Goal: Task Accomplishment & Management: Use online tool/utility

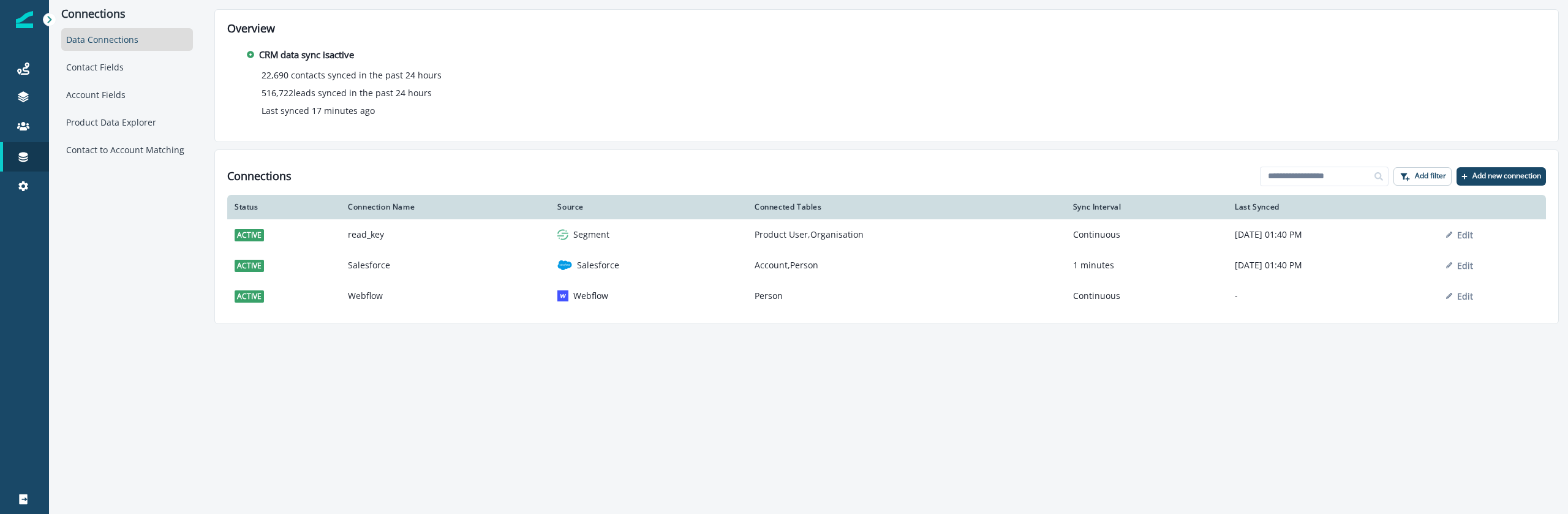
click at [310, 377] on div "Connections Data Connections Contact Fields Account Fields Product Data Explore…" at bounding box center [808, 257] width 1519 height 514
click at [33, 68] on div "Journeys" at bounding box center [24, 68] width 39 height 14
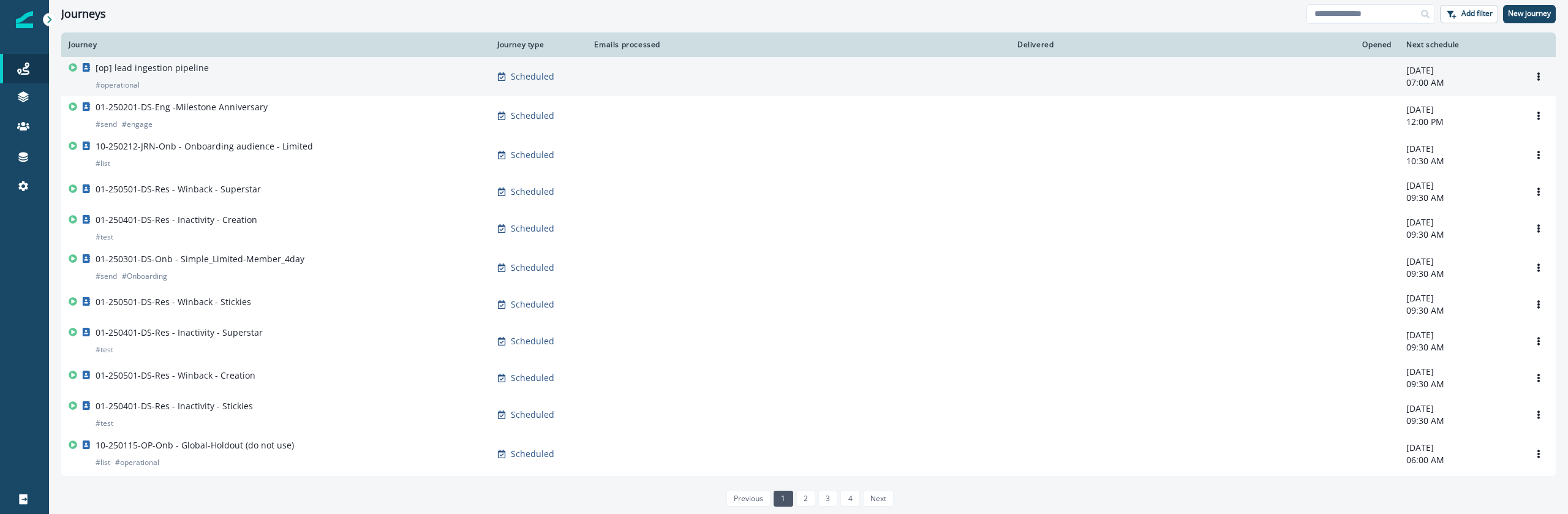
click at [221, 65] on div "[op] lead ingestion pipeline # operational" at bounding box center [276, 76] width 414 height 30
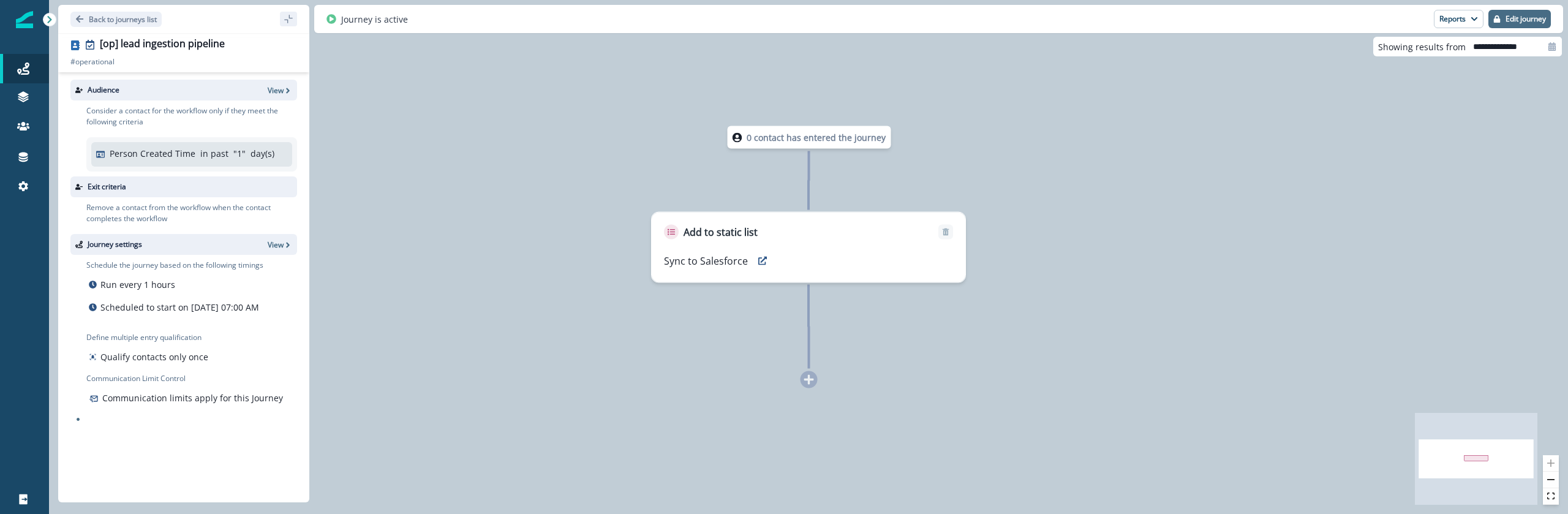
click at [1521, 18] on p "Edit journey" at bounding box center [1525, 19] width 41 height 8
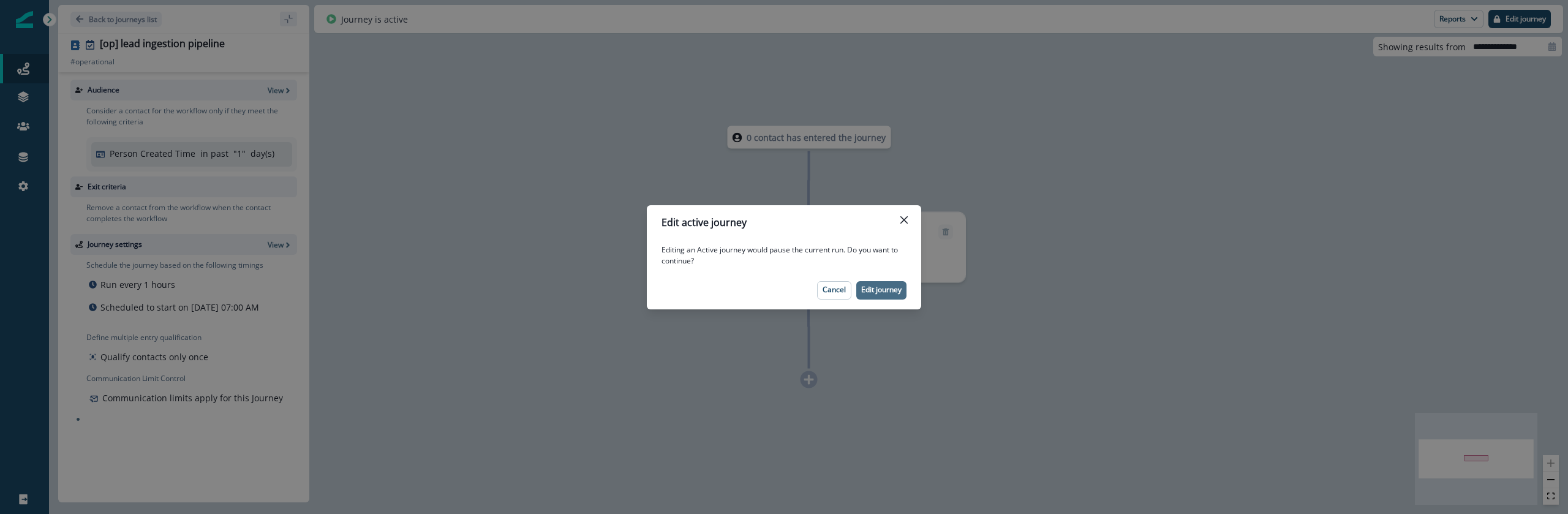
click at [877, 298] on button "Edit journey" at bounding box center [881, 290] width 50 height 19
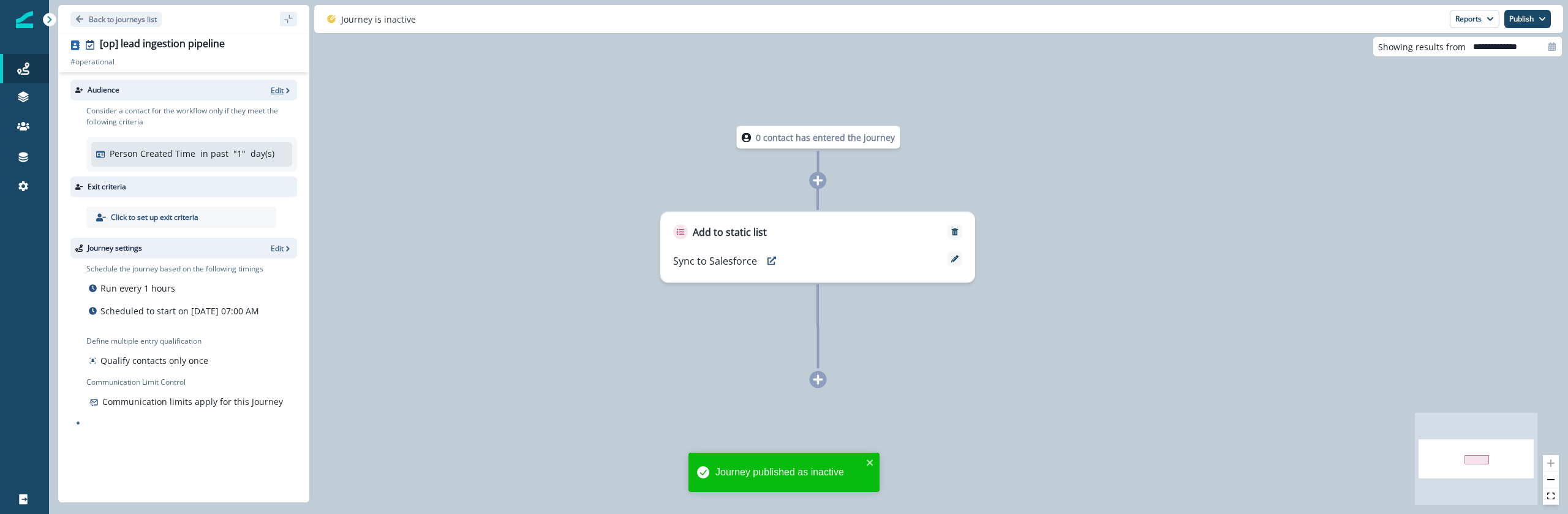
click at [274, 88] on p "Edit" at bounding box center [277, 90] width 13 height 10
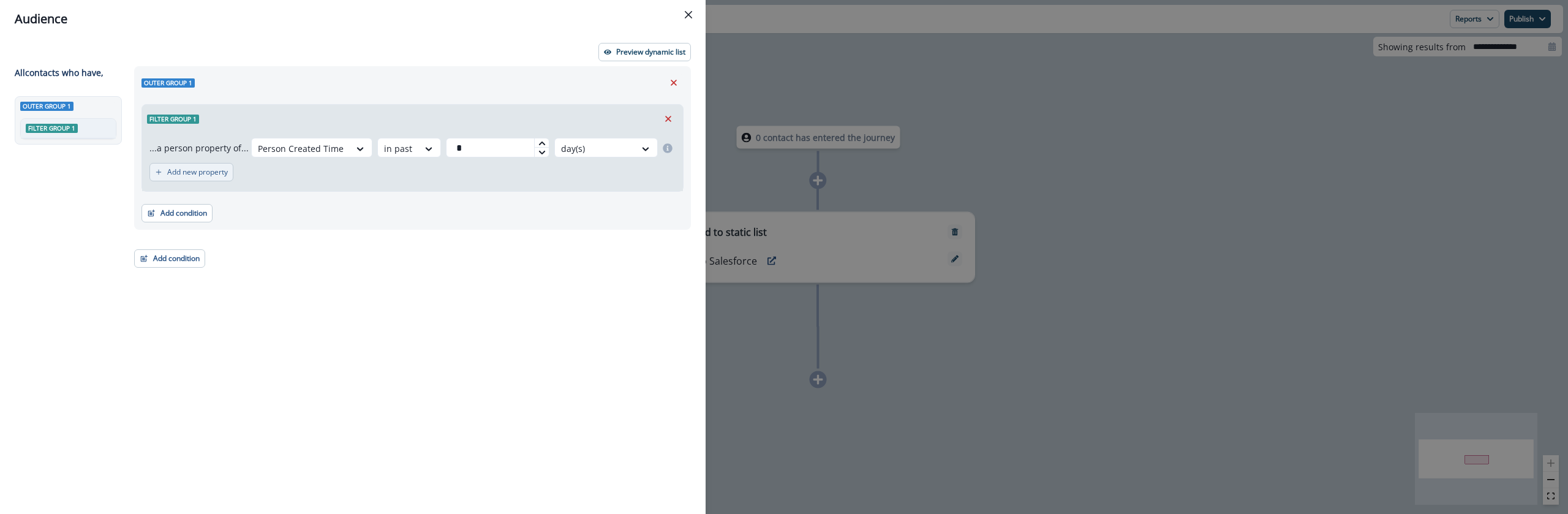
click at [212, 175] on p "Add new property" at bounding box center [197, 172] width 60 height 8
click at [384, 156] on div at bounding box center [398, 148] width 28 height 15
type input "*"
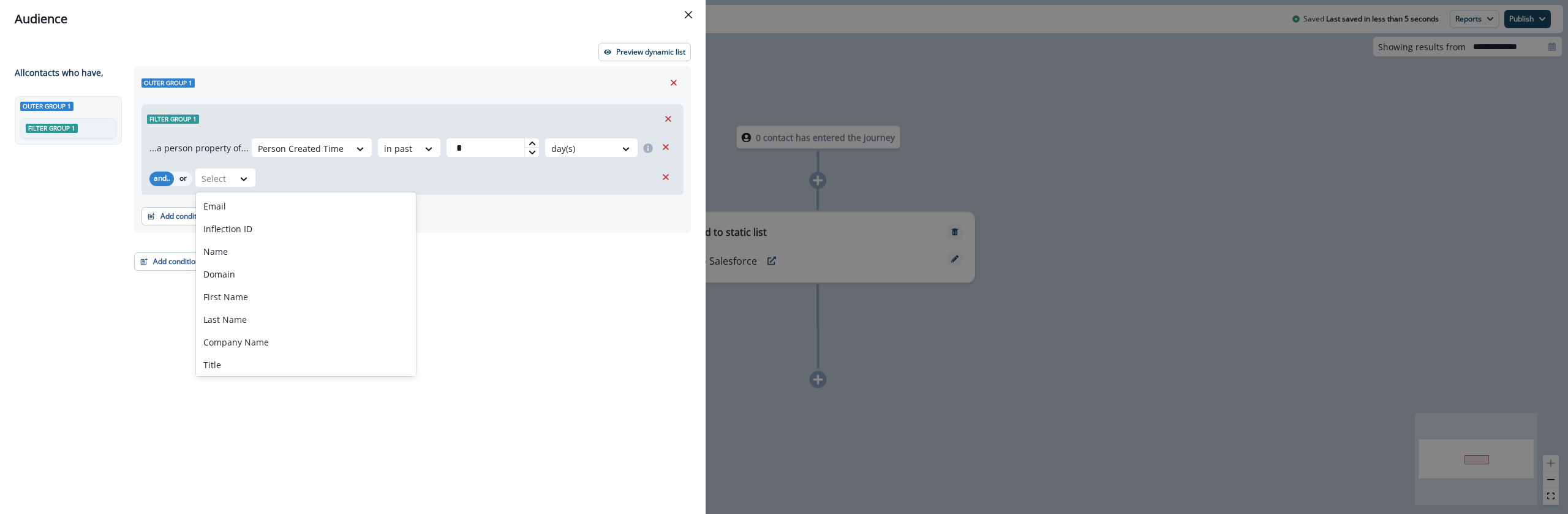
click at [545, 313] on div "Outer group 1 Filter group 1 ...a person property of... Person Created Time in …" at bounding box center [409, 267] width 564 height 403
click at [665, 172] on icon "Remove" at bounding box center [666, 177] width 11 height 11
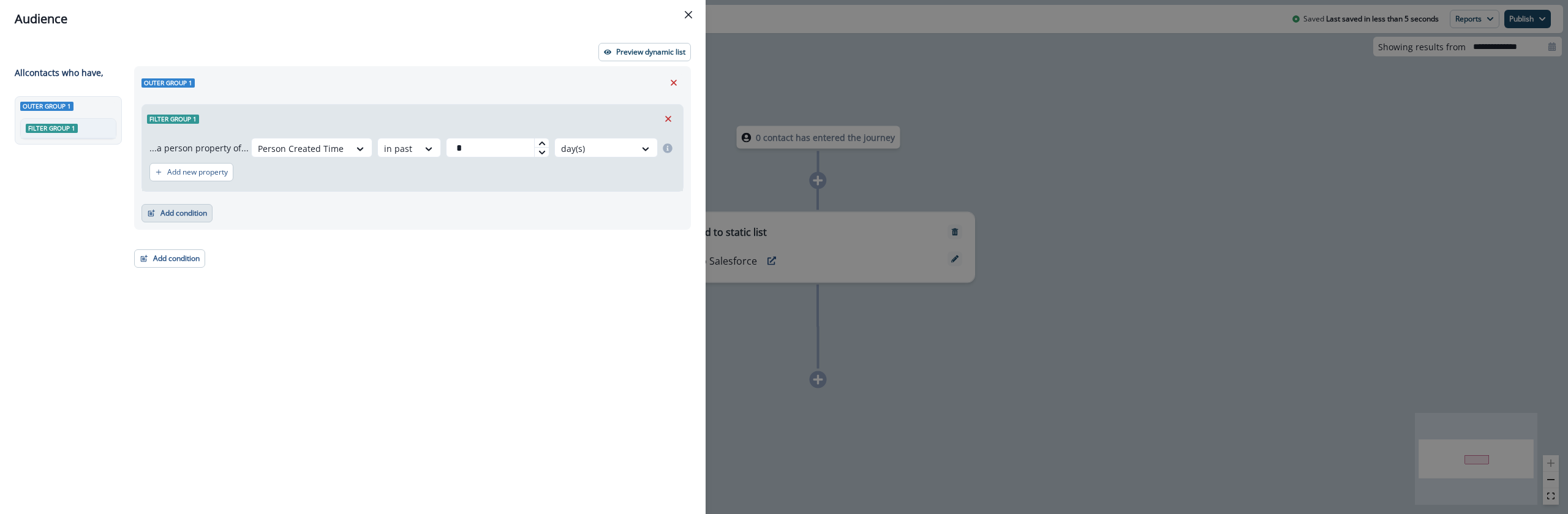
click at [199, 211] on button "Add condition" at bounding box center [177, 213] width 71 height 19
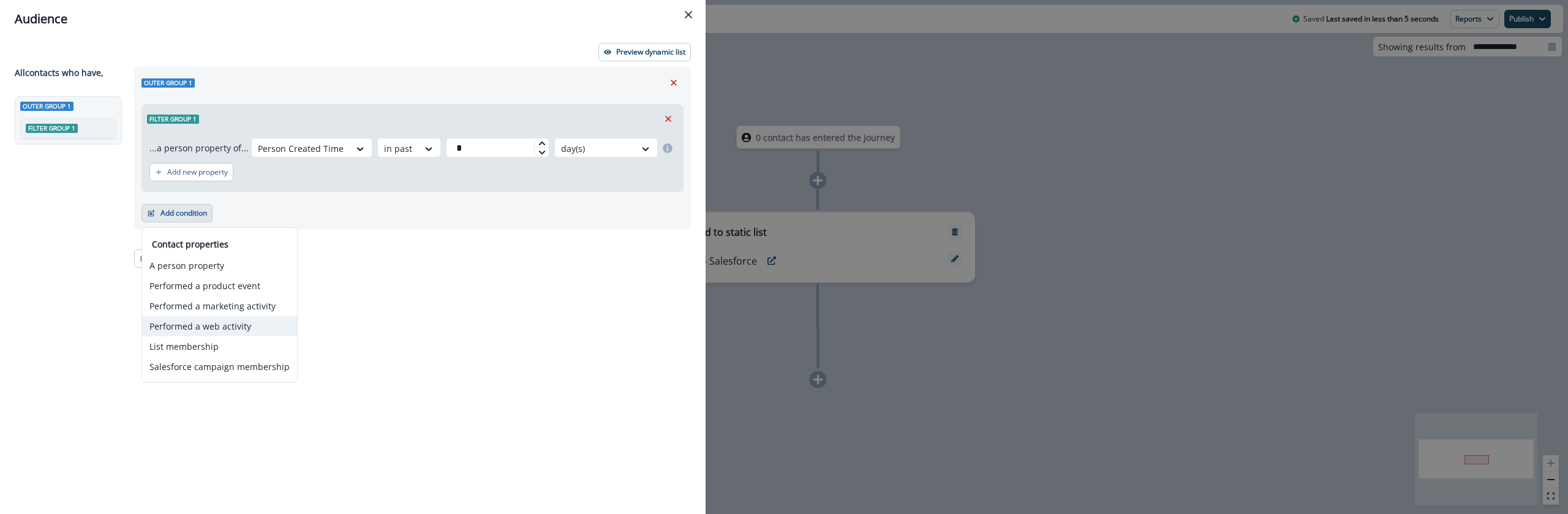
click at [224, 328] on button "Performed a web activity" at bounding box center [220, 326] width 155 height 20
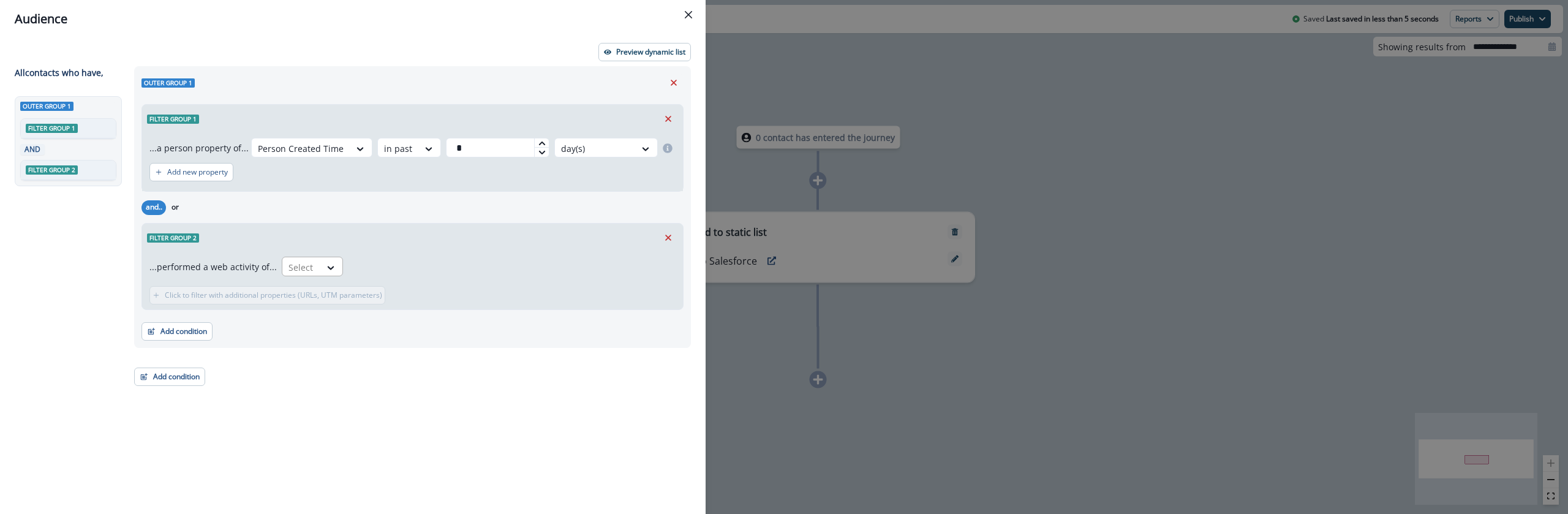
click at [311, 265] on div "Select" at bounding box center [301, 267] width 38 height 20
click at [310, 477] on div "Preview dynamic list All contact s who have, Outer group 1 Filter group 1 AND F…" at bounding box center [352, 276] width 706 height 476
click at [665, 237] on icon "Remove" at bounding box center [669, 238] width 11 height 11
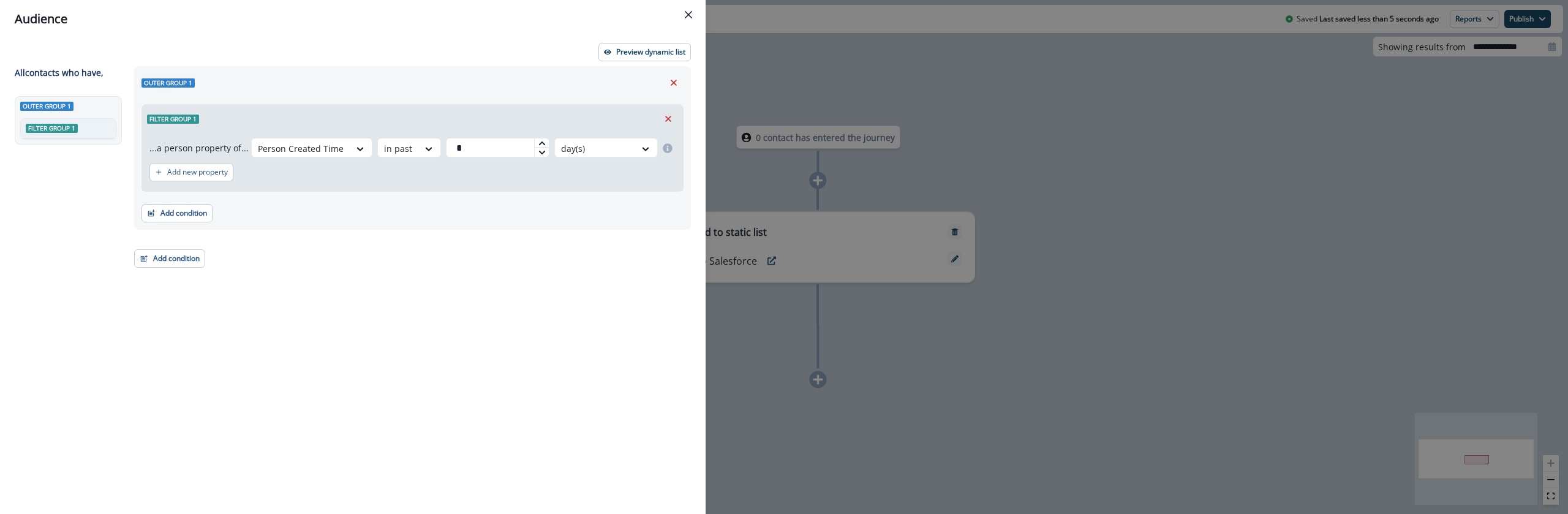
click at [177, 248] on div "Add condition Contact properties A person property Performed a product event Pe…" at bounding box center [169, 252] width 71 height 31
click at [177, 258] on button "Add condition" at bounding box center [169, 258] width 71 height 19
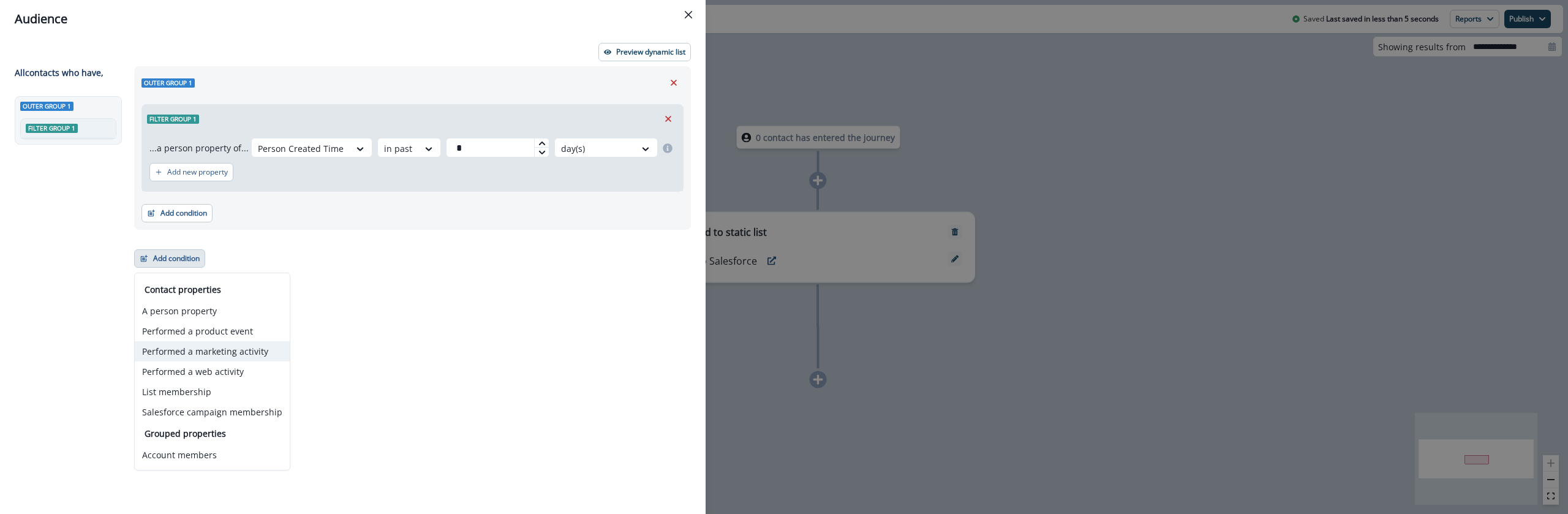
click at [238, 351] on button "Performed a marketing activity" at bounding box center [212, 351] width 155 height 20
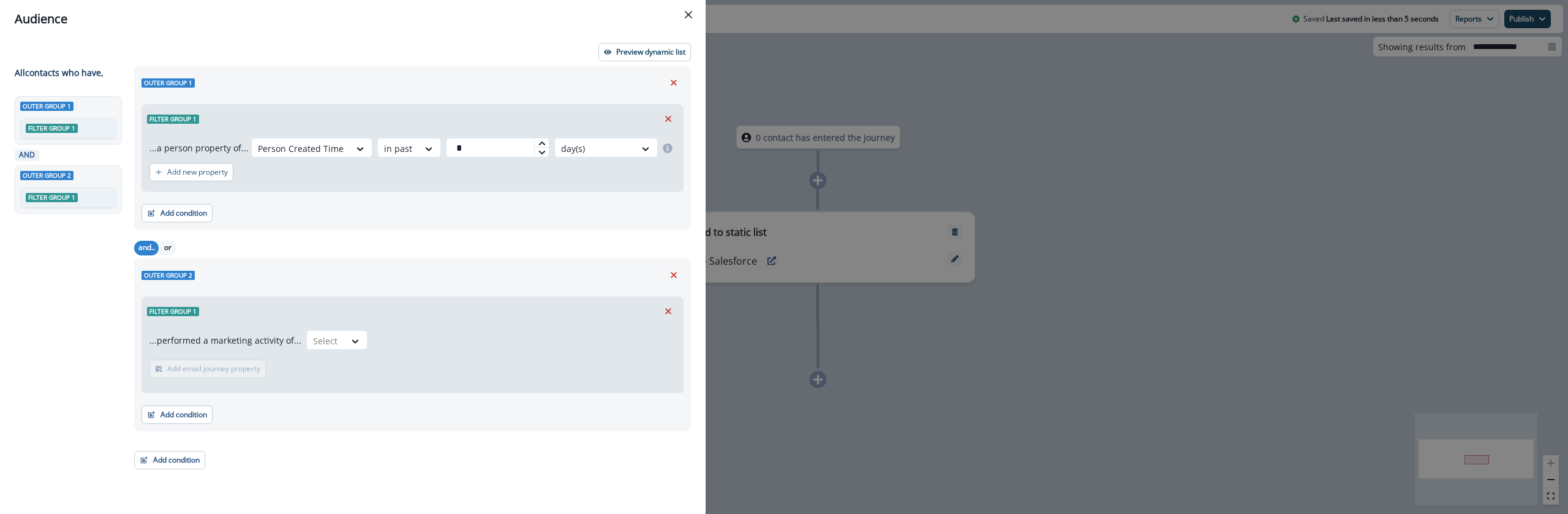
click at [331, 328] on div "...performed a marketing activity of... Select Add email journey property Email…" at bounding box center [412, 359] width 541 height 67
click at [331, 337] on div at bounding box center [326, 341] width 25 height 15
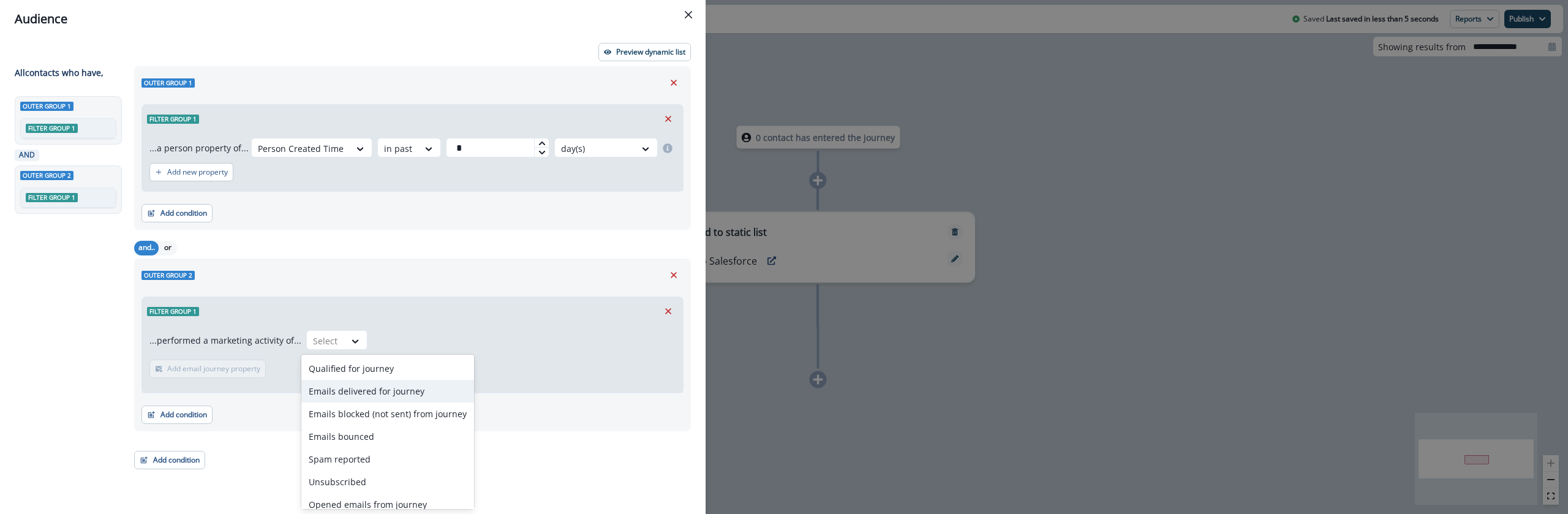
type input "*"
click at [374, 455] on div "Submitted a form" at bounding box center [388, 459] width 172 height 23
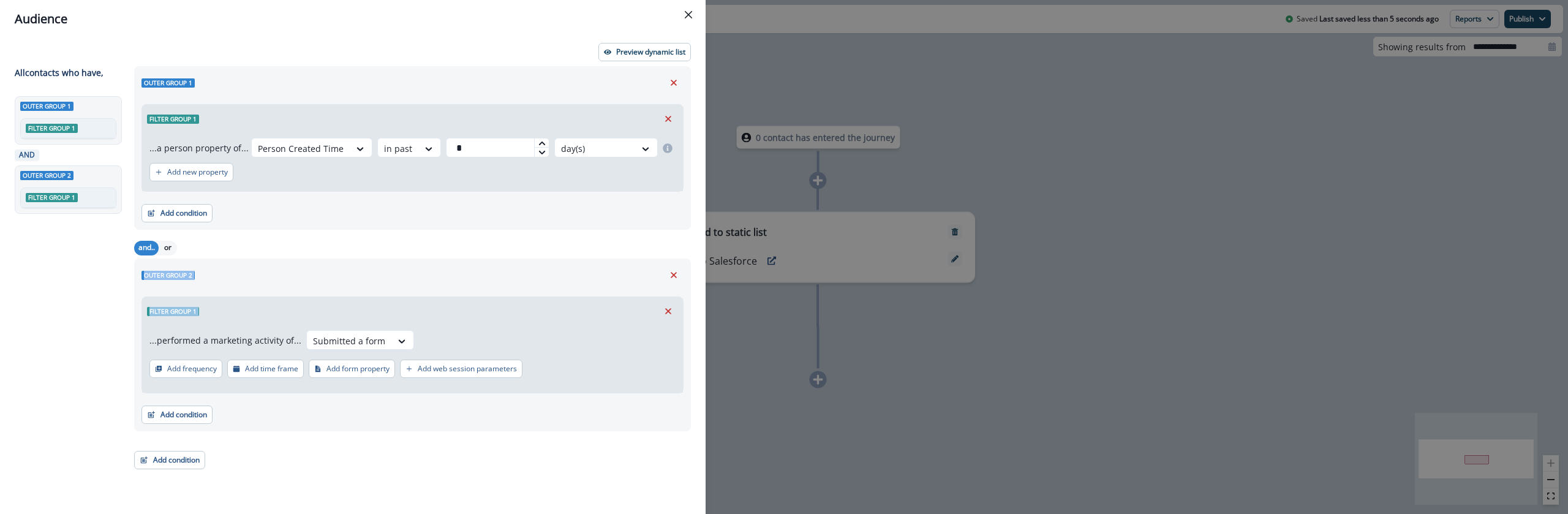
drag, startPoint x: 471, startPoint y: 312, endPoint x: 474, endPoint y: 238, distance: 74.1
click at [471, 240] on div "and.. or Outer group 2 Filter group 1 ...performed a marketing activity of... S…" at bounding box center [412, 334] width 557 height 194
click at [675, 268] on button "Remove" at bounding box center [673, 275] width 20 height 19
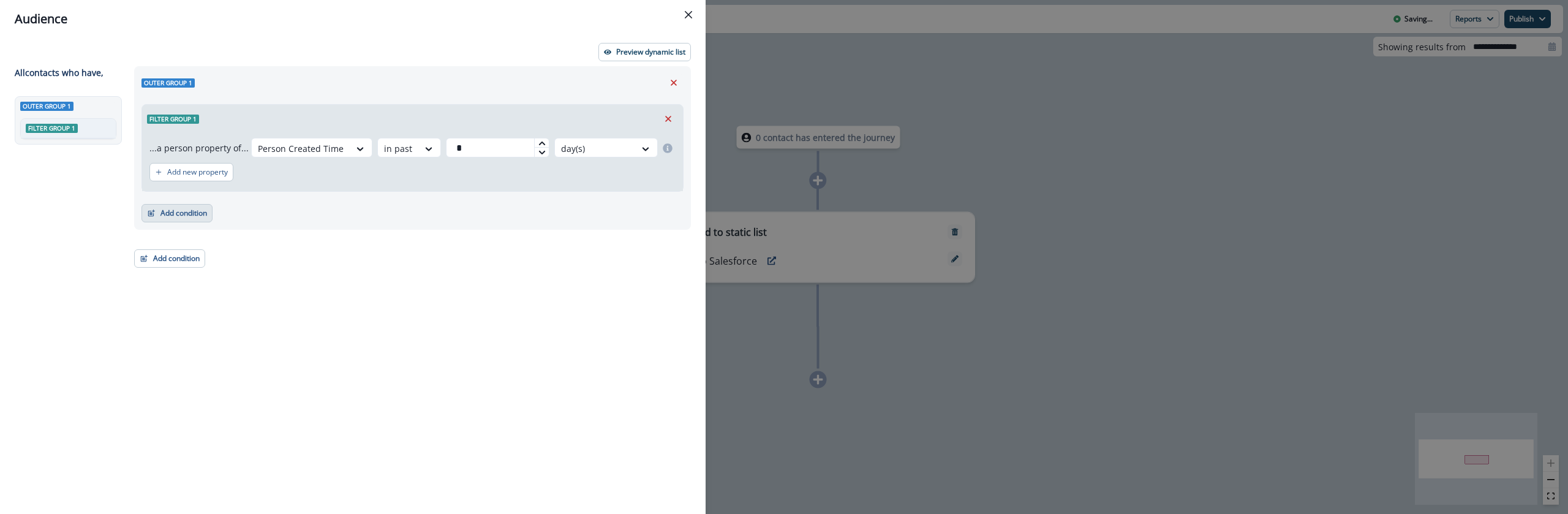
click at [177, 209] on button "Add condition" at bounding box center [177, 213] width 71 height 19
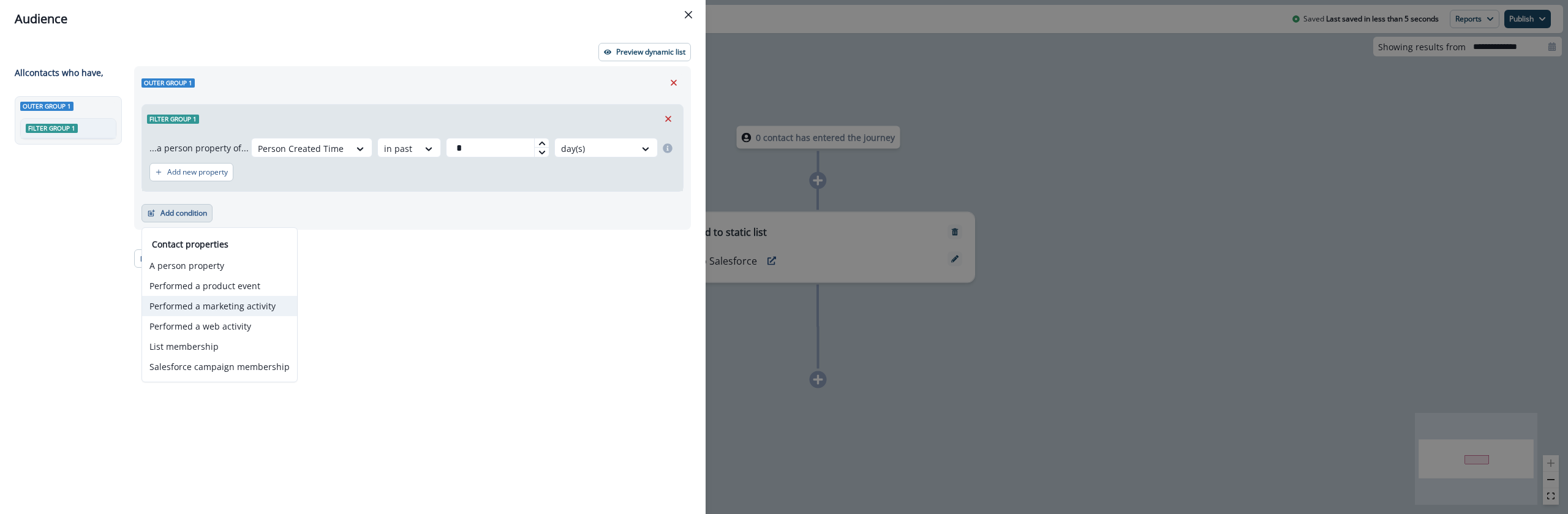
click at [250, 299] on button "Performed a marketing activity" at bounding box center [220, 306] width 155 height 20
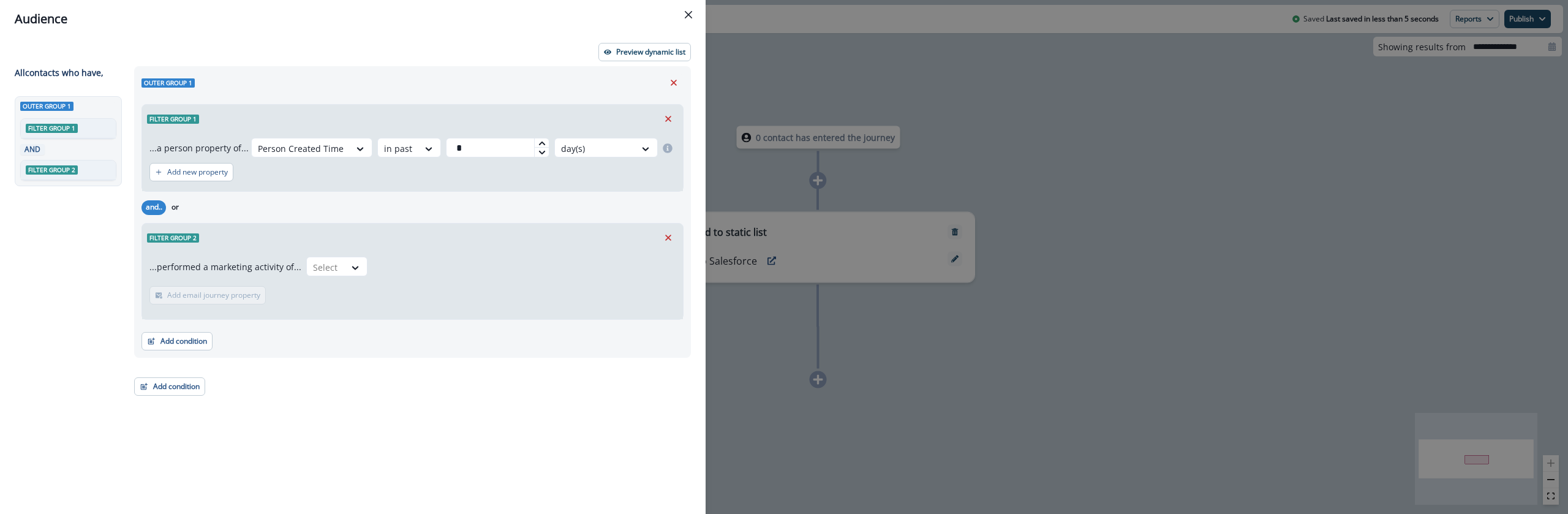
click at [366, 254] on div "...performed a marketing activity of... Select Add email journey property Email…" at bounding box center [412, 285] width 541 height 67
click at [351, 260] on div at bounding box center [356, 267] width 22 height 20
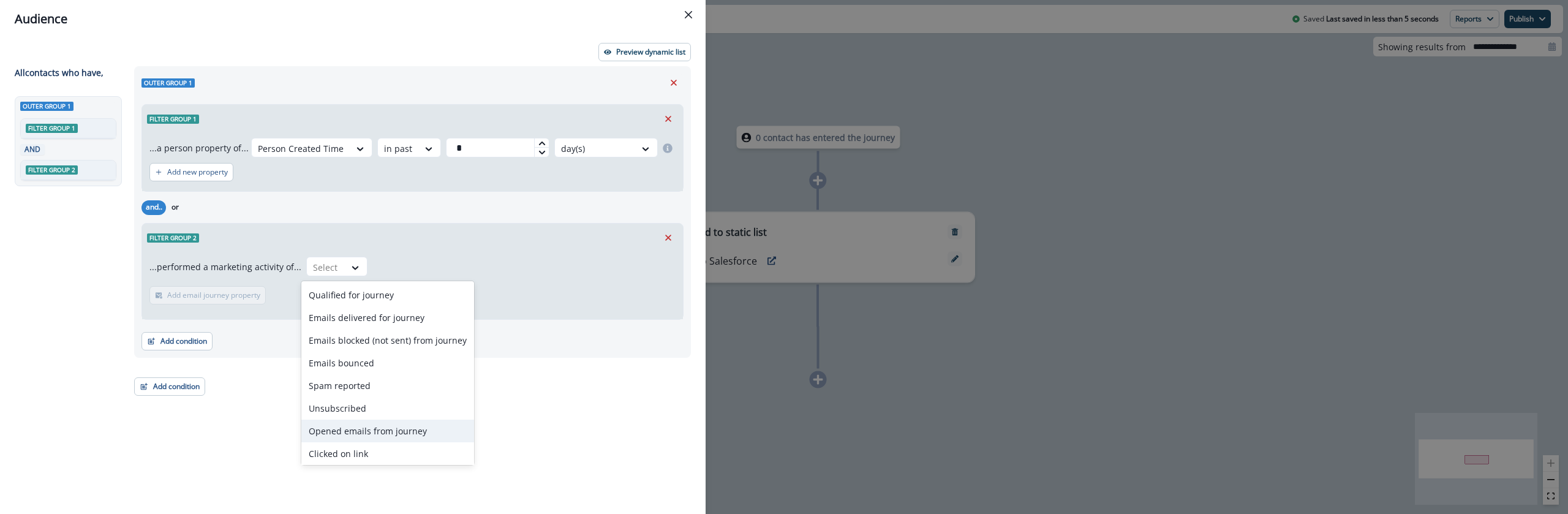
scroll to position [48, 0]
click at [371, 432] on div "Submitted a form" at bounding box center [388, 428] width 172 height 23
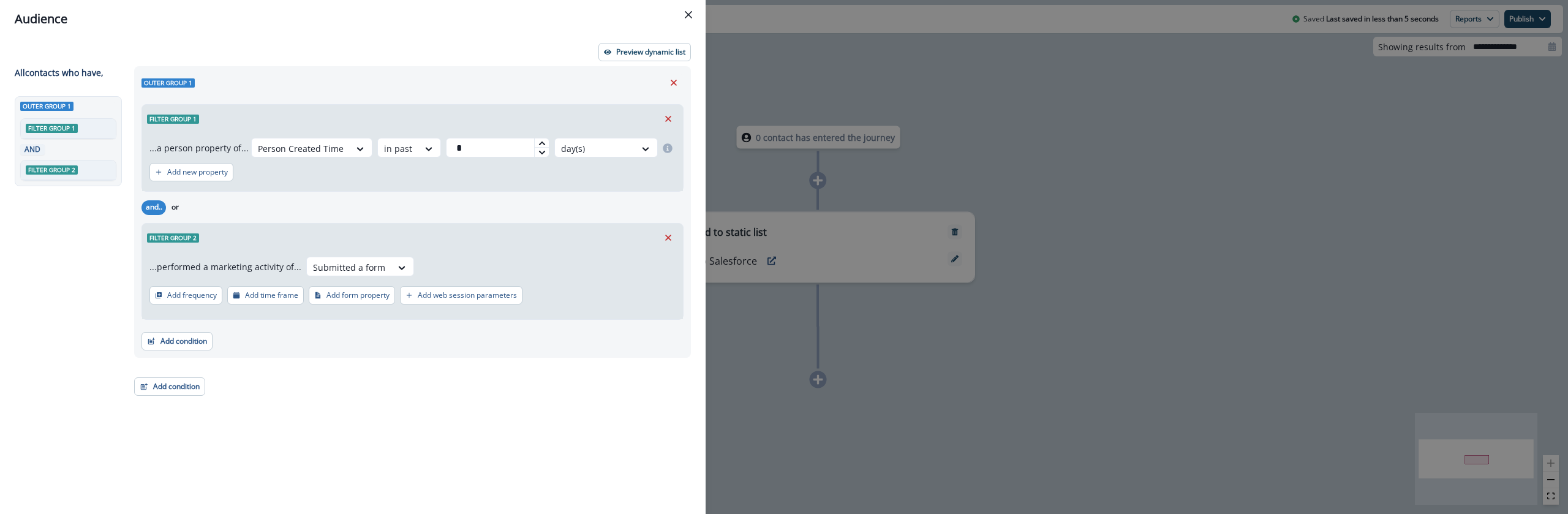
click at [371, 432] on div "Outer group 1 Filter group 1 ...a person property of... Person Created Time in …" at bounding box center [409, 267] width 564 height 403
click at [659, 51] on p "Preview dynamic list" at bounding box center [651, 52] width 69 height 8
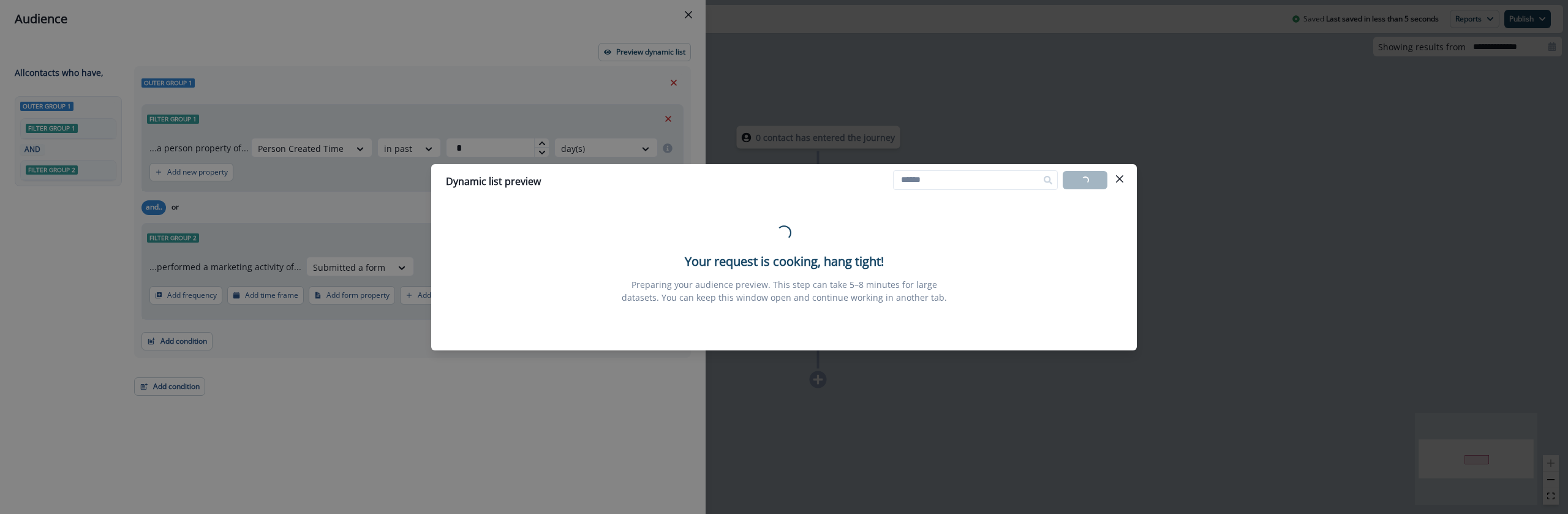
click at [683, 319] on div "Loading... Your request is cooking, hang tight! Preparing your audience preview…" at bounding box center [784, 265] width 676 height 122
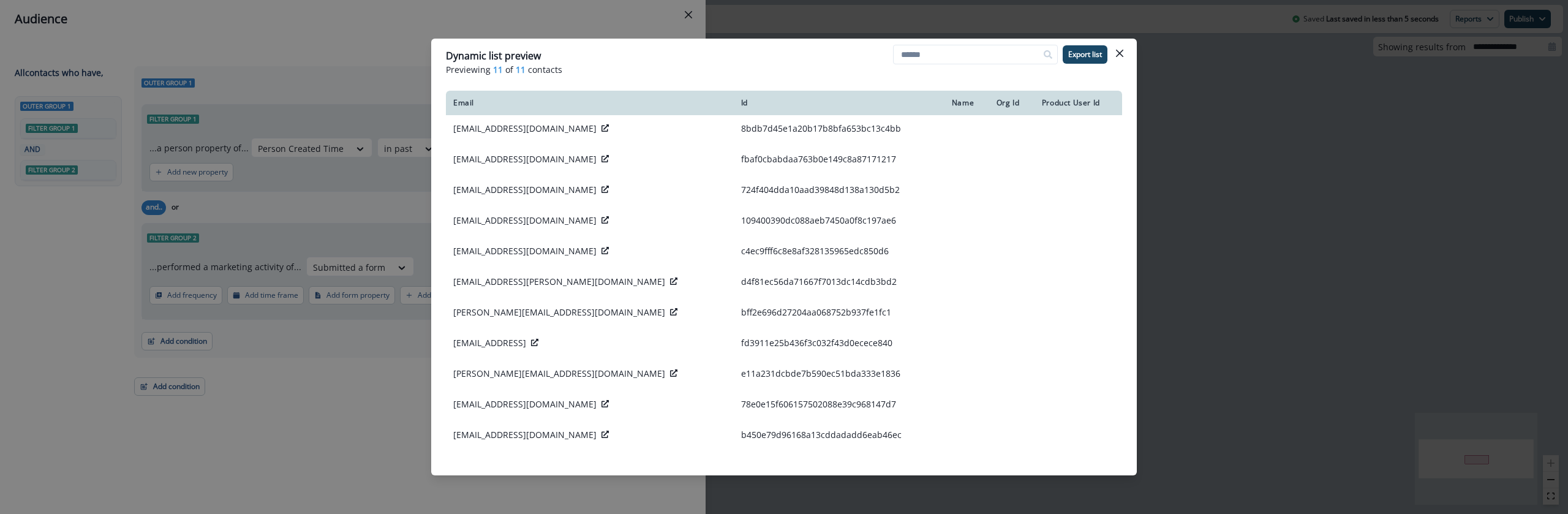
scroll to position [0, 0]
click at [1122, 52] on icon "Close" at bounding box center [1119, 53] width 8 height 8
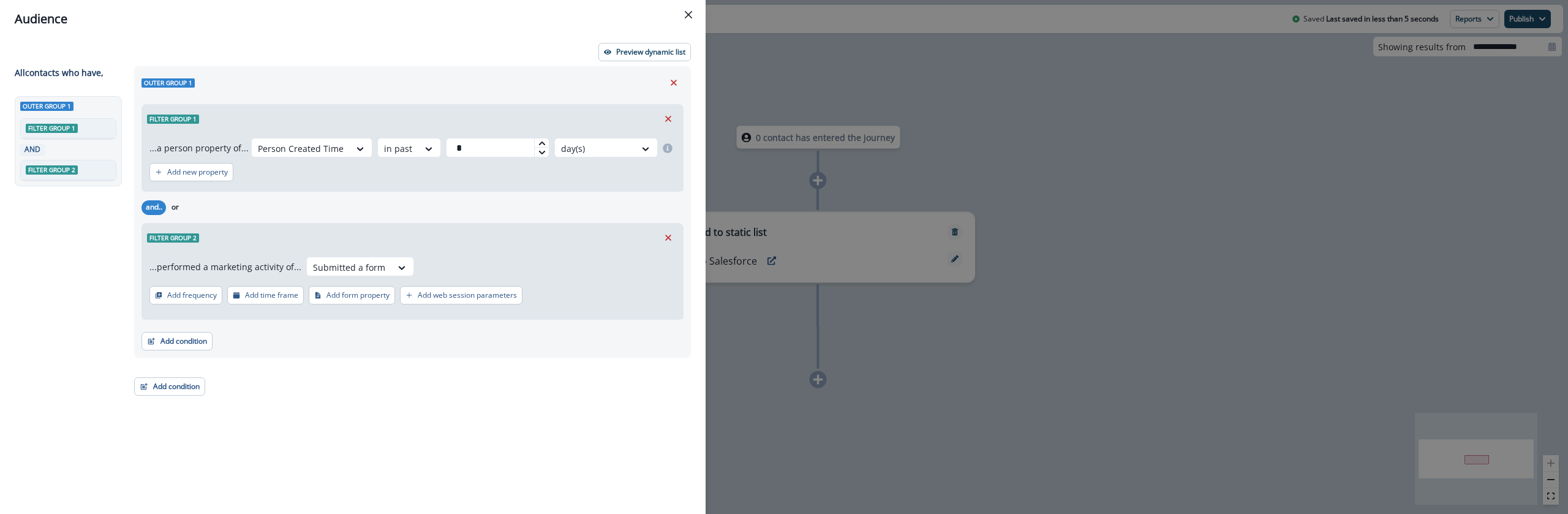
click at [1038, 168] on div "Audience Preview dynamic list All contact s who have, Outer group 1 Filter grou…" at bounding box center [784, 257] width 1568 height 514
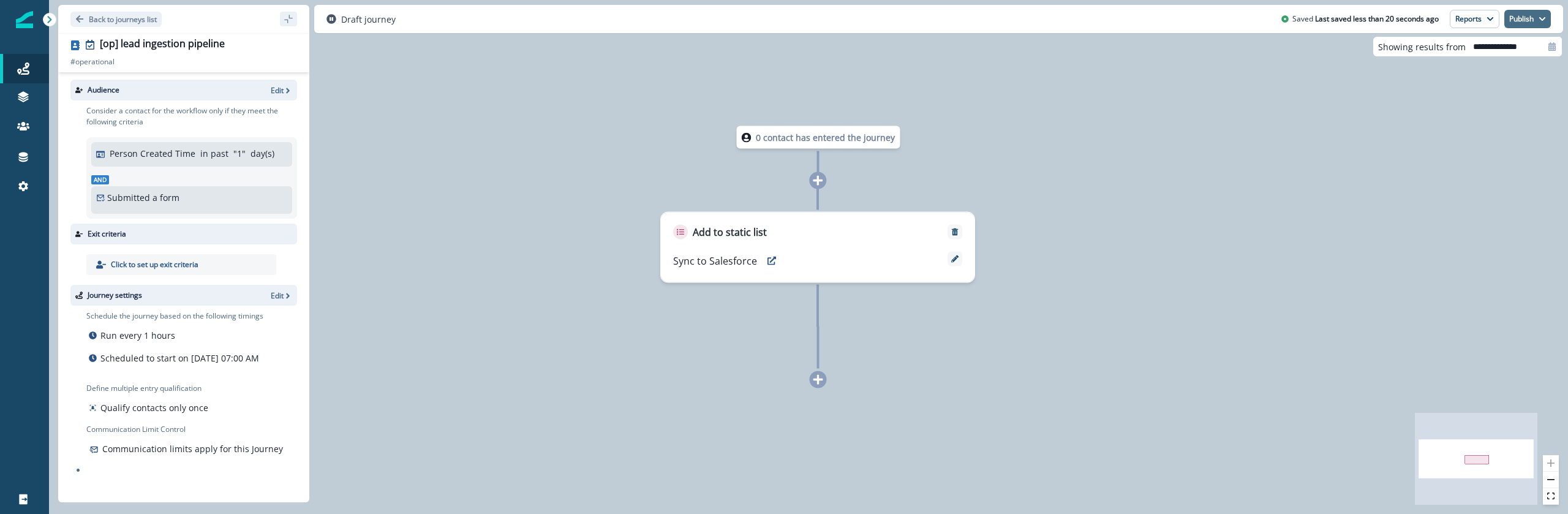
click at [1532, 16] on button "Publish" at bounding box center [1528, 19] width 47 height 19
click at [1510, 51] on button "as active journey" at bounding box center [1483, 49] width 136 height 22
